Goal: Transaction & Acquisition: Obtain resource

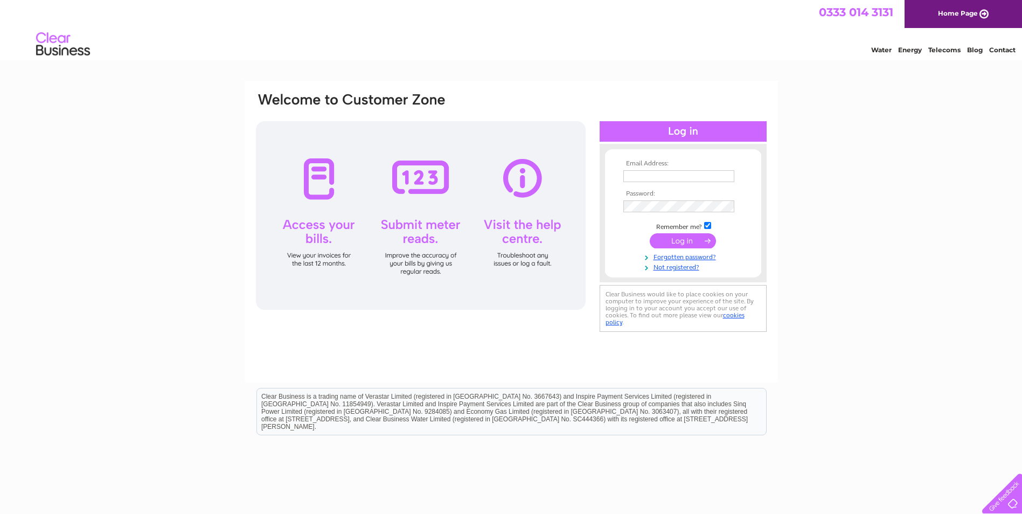
type input "abbeycoaches@hotmail.com"
click at [682, 238] on input "submit" at bounding box center [683, 240] width 66 height 15
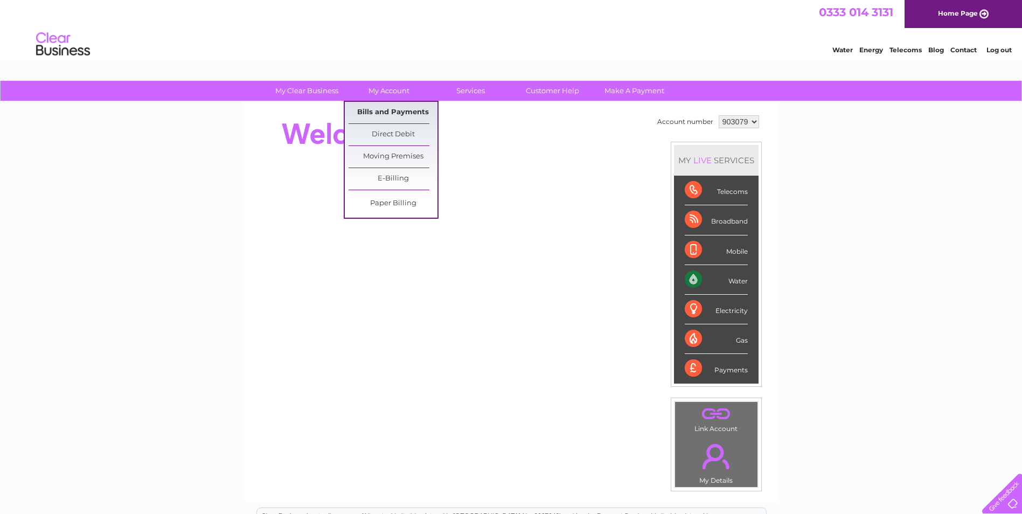
click at [373, 107] on link "Bills and Payments" at bounding box center [393, 113] width 89 height 22
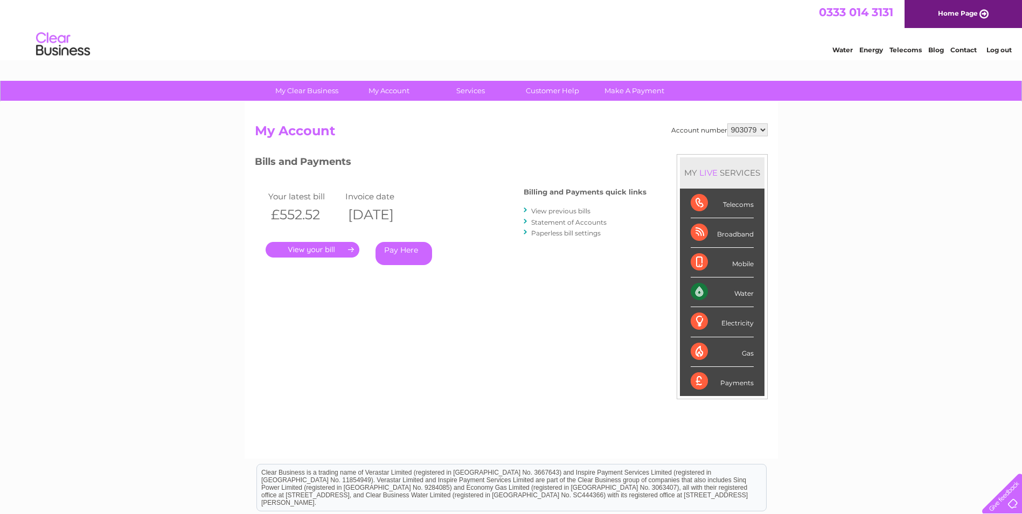
click at [572, 209] on link "View previous bills" at bounding box center [560, 211] width 59 height 8
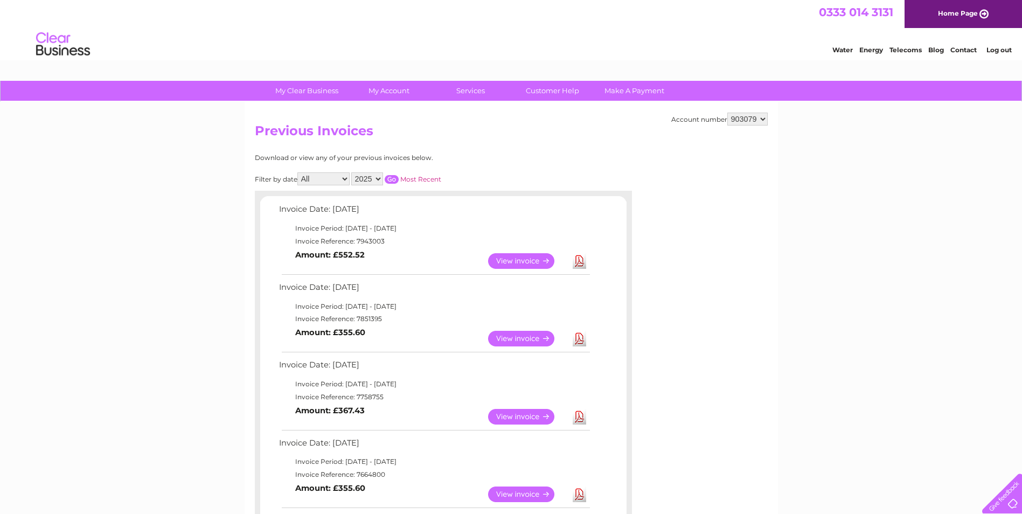
click at [528, 336] on link "View" at bounding box center [527, 339] width 79 height 16
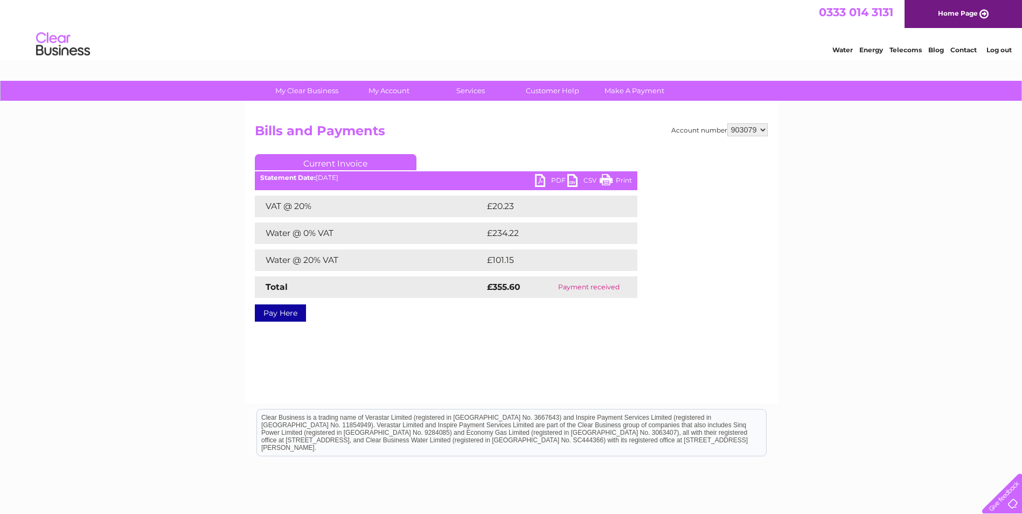
click at [538, 177] on link "PDF" at bounding box center [551, 182] width 32 height 16
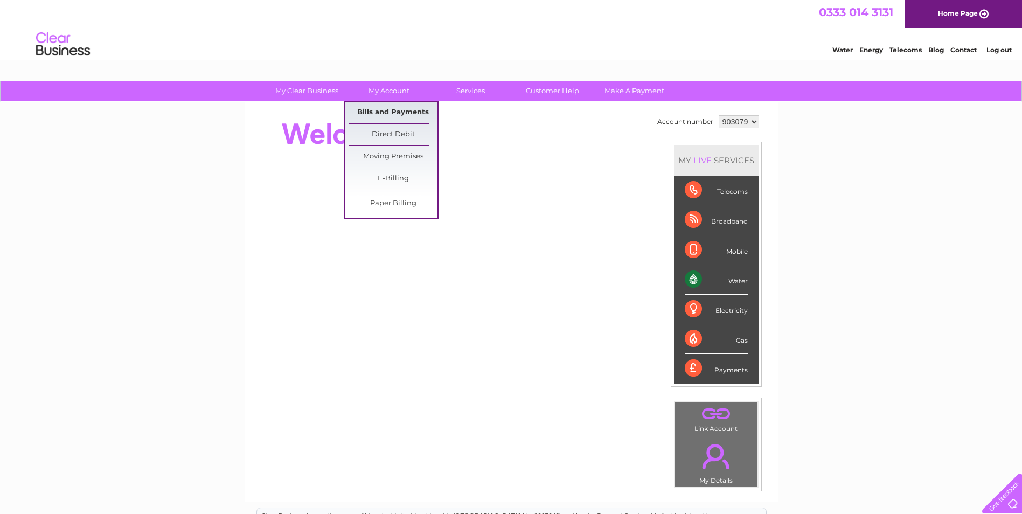
click at [385, 113] on link "Bills and Payments" at bounding box center [393, 113] width 89 height 22
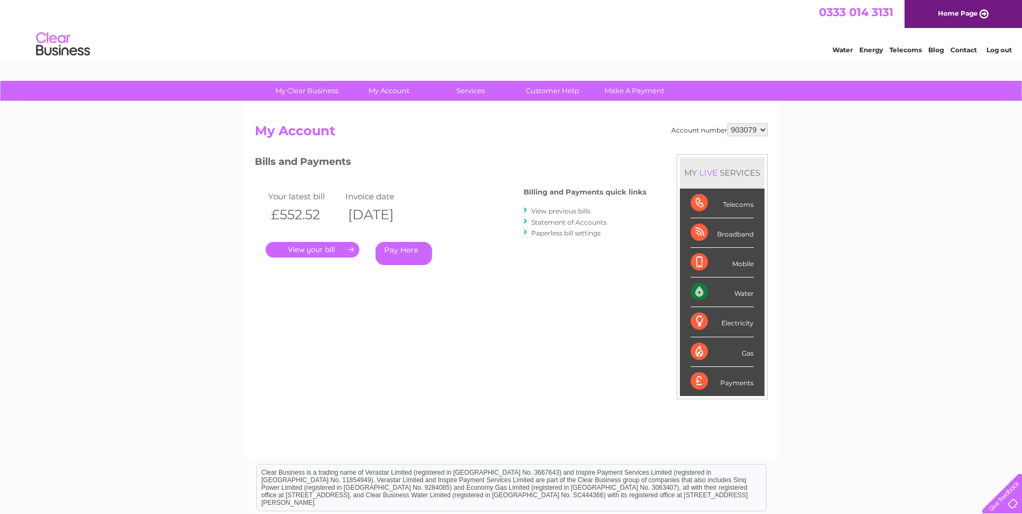
click at [553, 208] on link "View previous bills" at bounding box center [560, 211] width 59 height 8
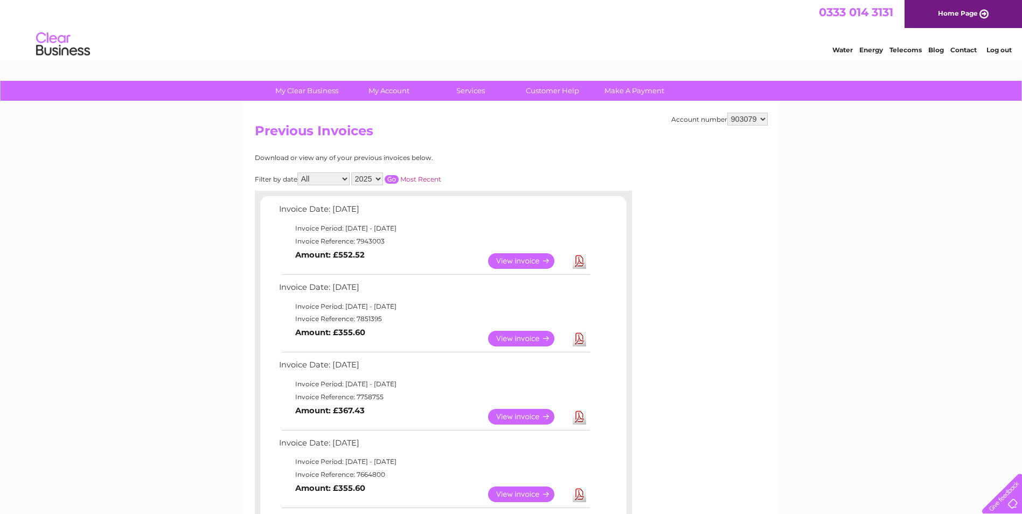
click at [527, 336] on link "View" at bounding box center [527, 339] width 79 height 16
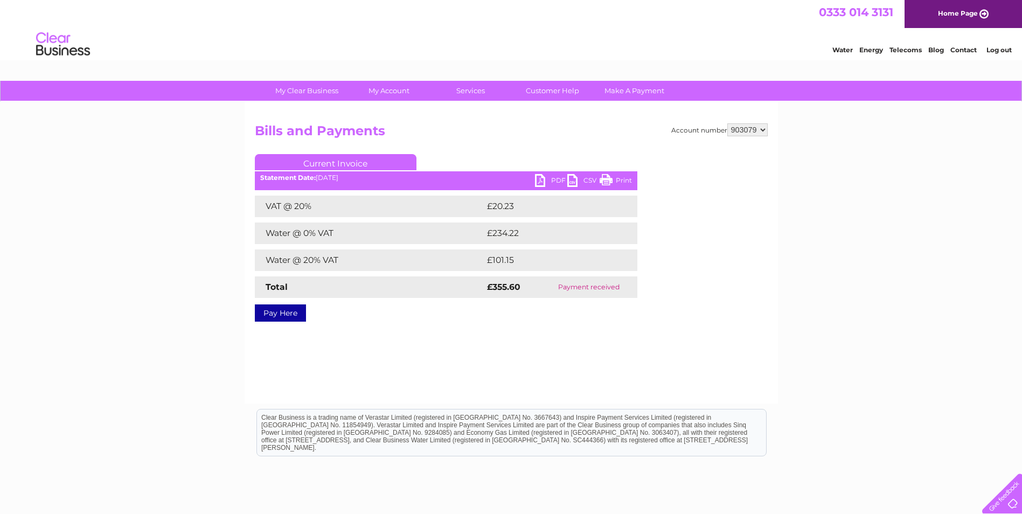
click at [547, 182] on link "PDF" at bounding box center [551, 182] width 32 height 16
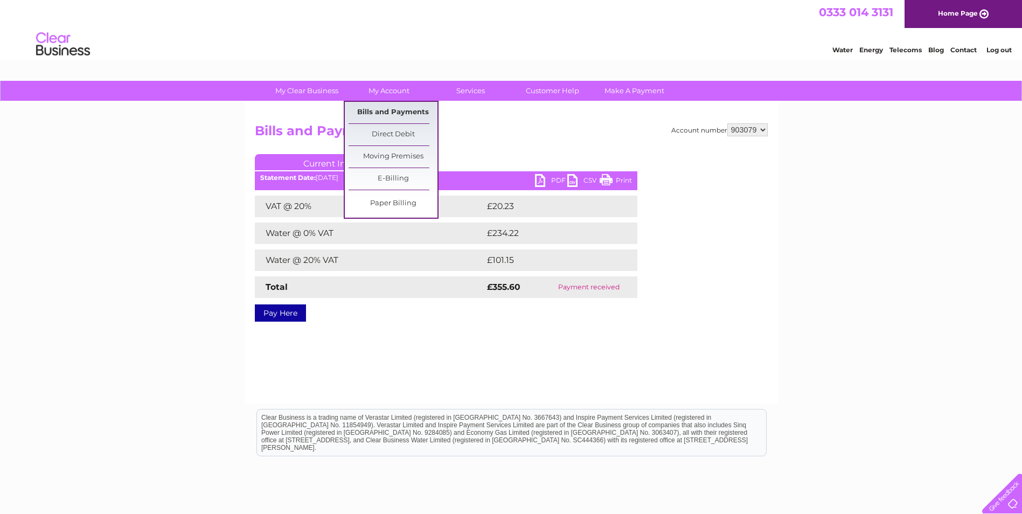
click at [384, 112] on link "Bills and Payments" at bounding box center [393, 113] width 89 height 22
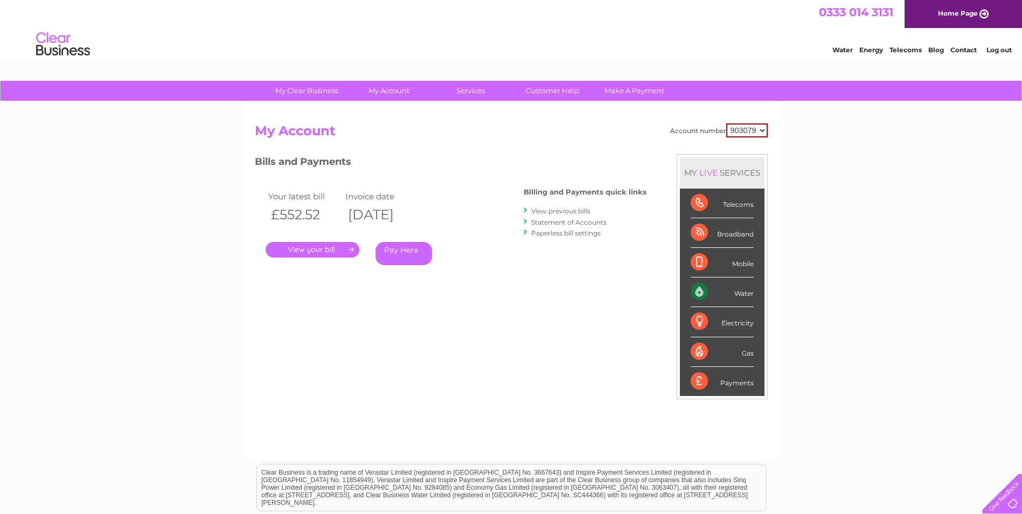
click at [540, 209] on link "View previous bills" at bounding box center [560, 211] width 59 height 8
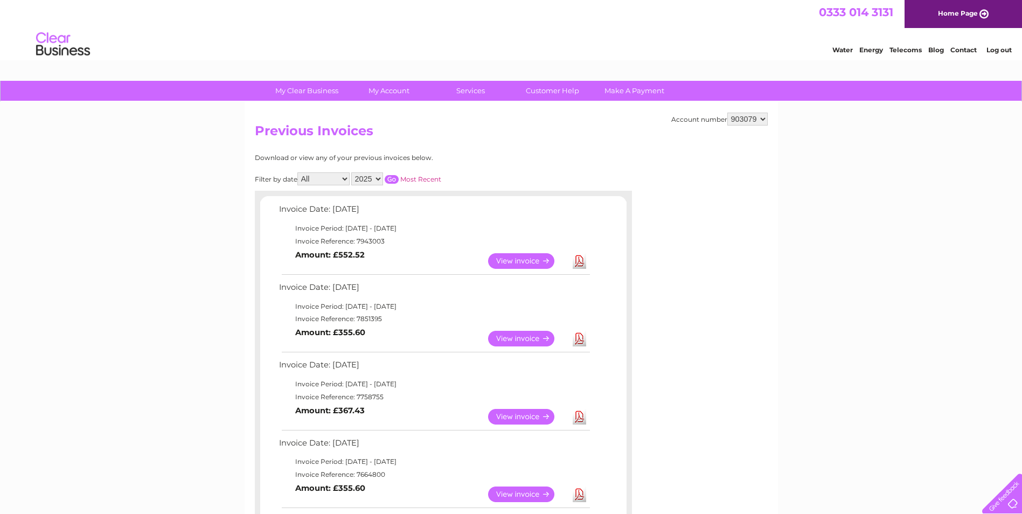
click at [512, 263] on link "View" at bounding box center [527, 261] width 79 height 16
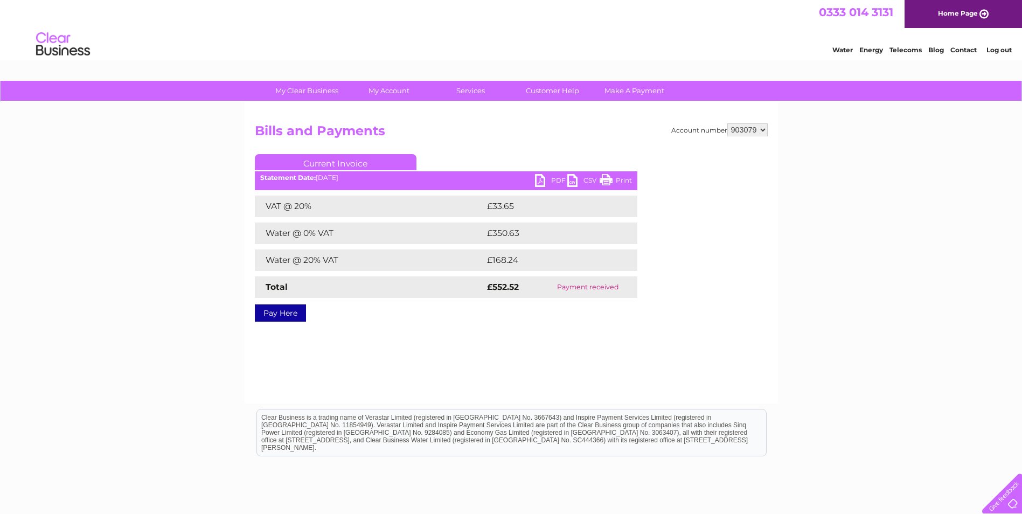
click at [539, 175] on link "PDF" at bounding box center [551, 182] width 32 height 16
click at [538, 179] on link "PDF" at bounding box center [551, 182] width 32 height 16
